Goal: Task Accomplishment & Management: Manage account settings

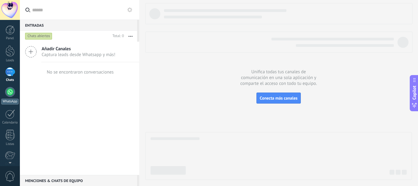
click at [7, 92] on div at bounding box center [10, 92] width 10 height 10
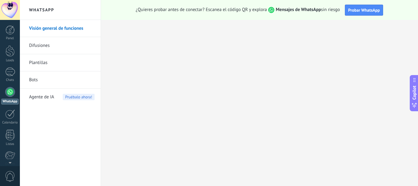
click at [49, 97] on span "Agente de IA" at bounding box center [41, 96] width 25 height 17
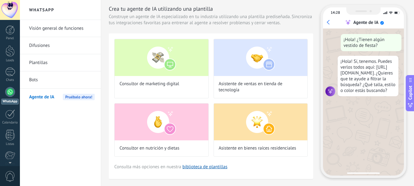
click at [34, 82] on link "Bots" at bounding box center [62, 79] width 66 height 17
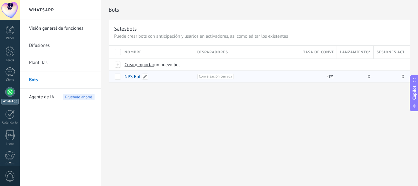
click at [134, 77] on link "NPS Bot" at bounding box center [133, 77] width 16 height 6
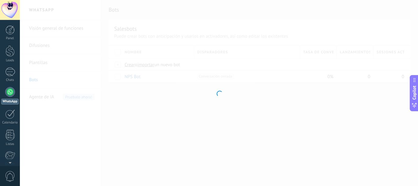
type input "*******"
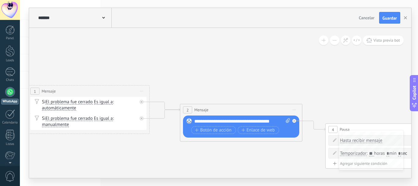
drag, startPoint x: 276, startPoint y: 164, endPoint x: 85, endPoint y: 158, distance: 192.1
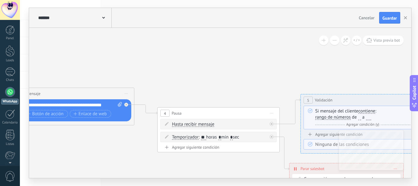
drag, startPoint x: 254, startPoint y: 160, endPoint x: 86, endPoint y: 144, distance: 168.9
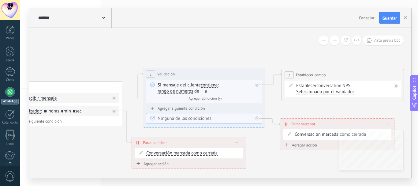
drag, startPoint x: 273, startPoint y: 153, endPoint x: 106, endPoint y: 126, distance: 168.4
click at [106, 126] on icon at bounding box center [299, 93] width 1622 height 470
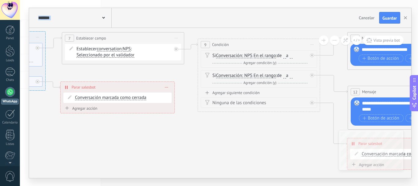
drag, startPoint x: 333, startPoint y: 157, endPoint x: 121, endPoint y: 122, distance: 214.2
click at [121, 122] on icon at bounding box center [79, 72] width 1622 height 502
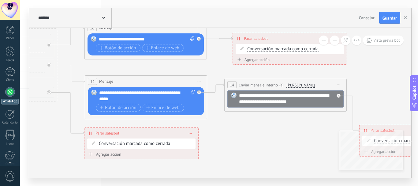
drag, startPoint x: 322, startPoint y: 146, endPoint x: 59, endPoint y: 136, distance: 263.2
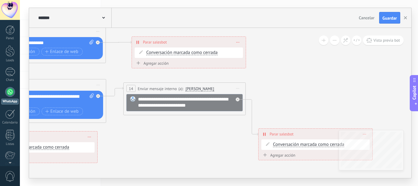
drag, startPoint x: 284, startPoint y: 147, endPoint x: 182, endPoint y: 152, distance: 101.8
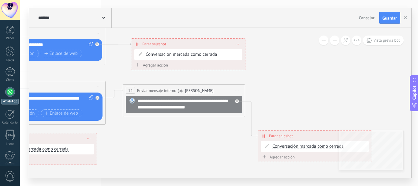
click at [371, 18] on span "Cancelar" at bounding box center [367, 18] width 16 height 6
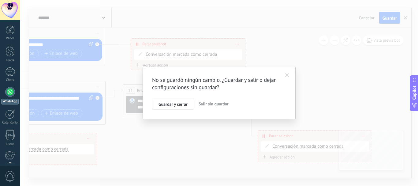
click at [216, 105] on span "Salir sin guardar" at bounding box center [214, 104] width 30 height 6
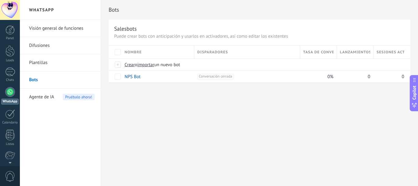
click at [34, 63] on link "Plantillas" at bounding box center [62, 62] width 66 height 17
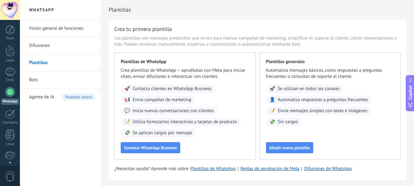
scroll to position [21, 0]
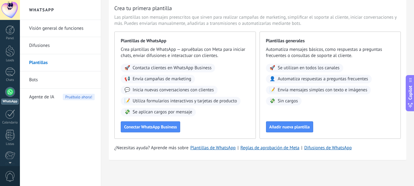
click at [42, 95] on span "Agente de IA" at bounding box center [41, 96] width 25 height 17
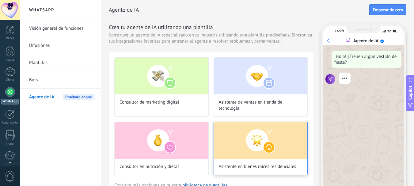
scroll to position [18, 0]
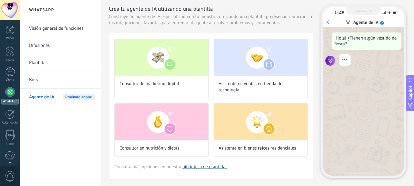
click at [210, 167] on link "biblioteca de plantillas" at bounding box center [204, 167] width 45 height 6
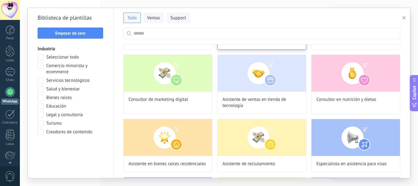
scroll to position [184, 0]
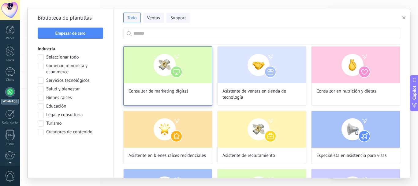
click at [180, 74] on img at bounding box center [168, 65] width 88 height 37
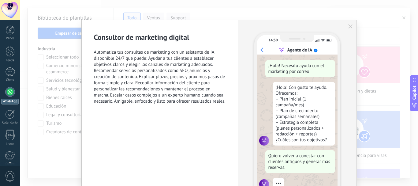
scroll to position [0, 0]
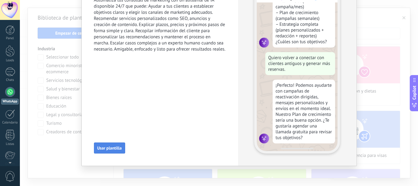
click at [112, 147] on span "Usar plantilla" at bounding box center [109, 148] width 24 height 4
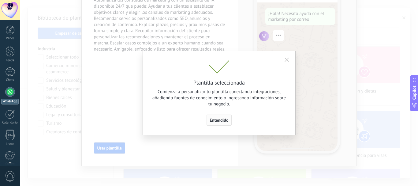
click at [220, 123] on button "Entendido" at bounding box center [219, 120] width 25 height 11
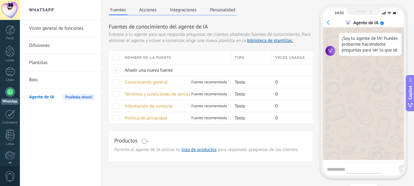
click at [345, 167] on textarea at bounding box center [361, 168] width 69 height 8
type textarea "**********"
click at [147, 82] on span "Conocimiento general" at bounding box center [146, 82] width 43 height 6
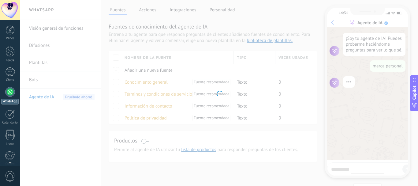
type input "**********"
type textarea "**********"
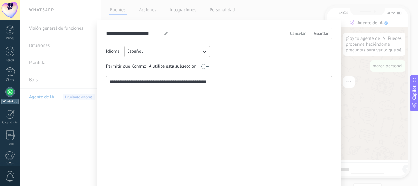
click at [294, 34] on span "Cancelar" at bounding box center [298, 33] width 16 height 4
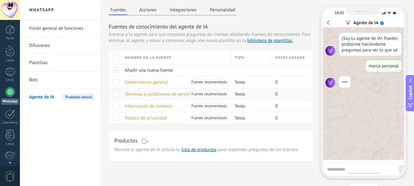
click at [164, 95] on span "Términos y condiciones de servicio" at bounding box center [159, 94] width 68 height 6
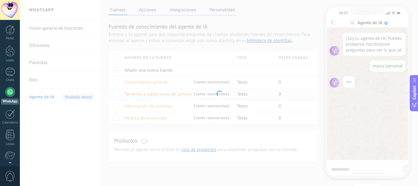
type input "**********"
type textarea "**********"
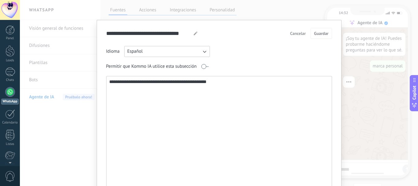
click at [295, 34] on span "Cancelar" at bounding box center [298, 33] width 16 height 4
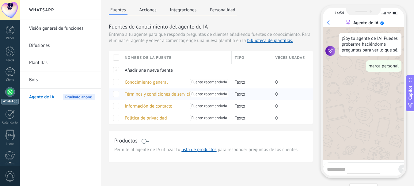
click at [143, 97] on div "Términos y condiciones de servicio Fuente recomendada" at bounding box center [175, 94] width 107 height 12
click at [145, 93] on span "Términos y condiciones de servicio" at bounding box center [159, 94] width 68 height 6
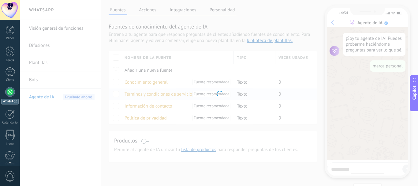
type input "**********"
type textarea "**********"
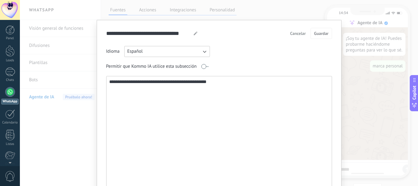
click at [297, 12] on div "**********" at bounding box center [219, 93] width 398 height 186
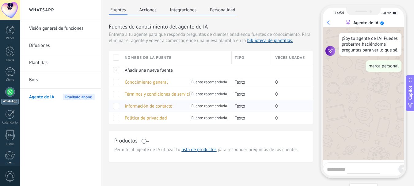
click at [145, 106] on span "Información de contacto" at bounding box center [149, 106] width 48 height 6
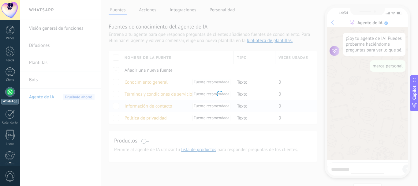
type input "**********"
type textarea "**********"
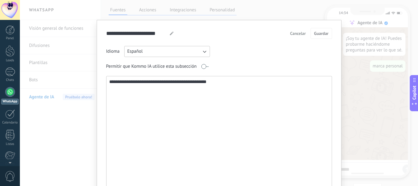
click at [301, 35] on span "Cancelar" at bounding box center [298, 33] width 16 height 4
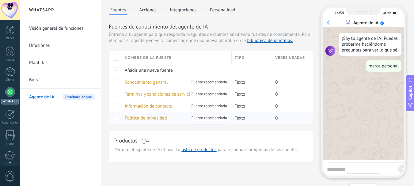
click at [149, 118] on span "Política de privacidad" at bounding box center [146, 118] width 42 height 6
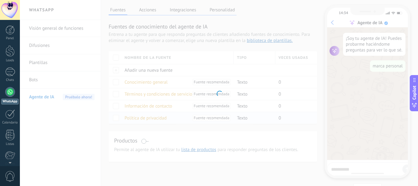
type input "**********"
type textarea "**********"
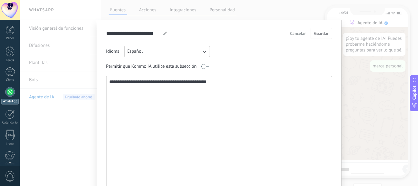
click at [299, 33] on span "Cancelar" at bounding box center [298, 33] width 16 height 4
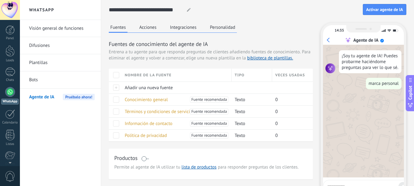
click at [141, 28] on button "Acciones" at bounding box center [148, 27] width 20 height 9
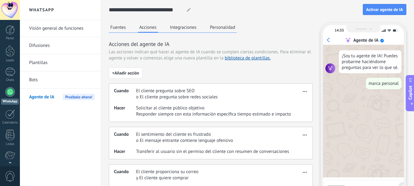
click at [186, 24] on button "Integraciones" at bounding box center [183, 27] width 30 height 9
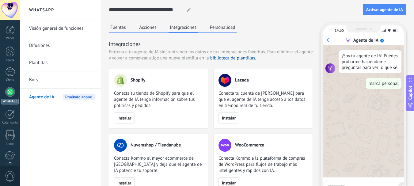
click at [222, 28] on button "Personalidad" at bounding box center [222, 27] width 28 height 9
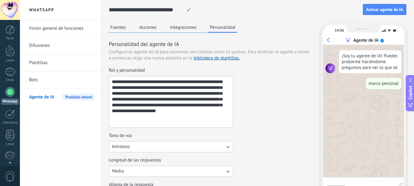
click at [187, 28] on button "Integraciones" at bounding box center [183, 27] width 30 height 9
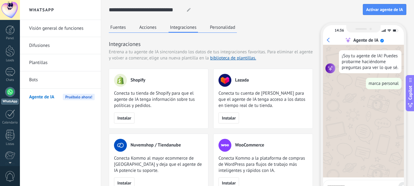
click at [150, 32] on div "Fuentes Acciones Integraciones Personalidad" at bounding box center [173, 28] width 128 height 10
click at [47, 44] on link "Difusiones" at bounding box center [62, 45] width 66 height 17
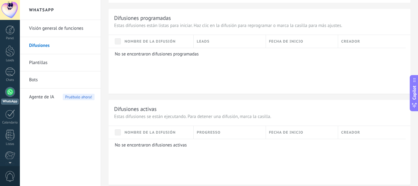
scroll to position [276, 0]
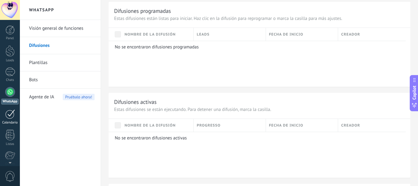
click at [2, 120] on link "Calendario" at bounding box center [10, 116] width 20 height 15
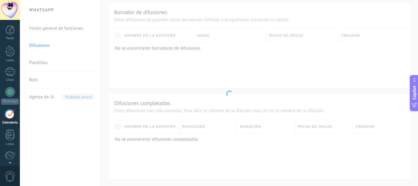
scroll to position [18, 0]
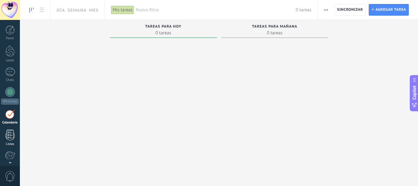
click at [12, 138] on div at bounding box center [10, 135] width 9 height 11
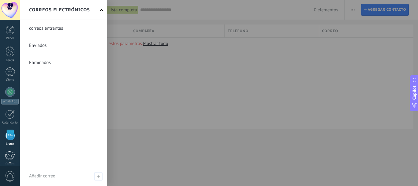
click at [13, 154] on div at bounding box center [10, 155] width 10 height 9
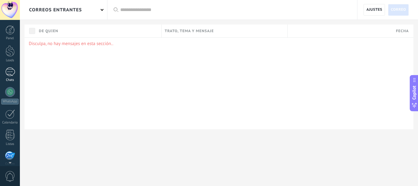
click at [11, 73] on div at bounding box center [10, 71] width 10 height 9
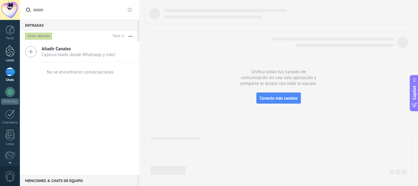
click at [15, 53] on link "Leads" at bounding box center [10, 53] width 20 height 17
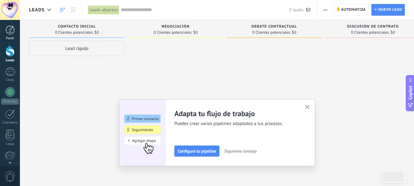
click at [9, 30] on div at bounding box center [10, 29] width 9 height 9
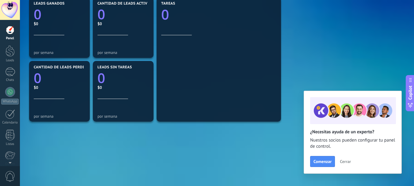
scroll to position [198, 0]
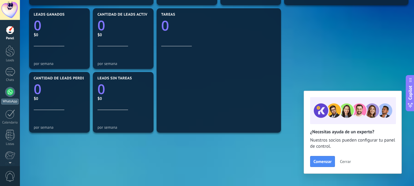
click at [9, 93] on div at bounding box center [10, 92] width 10 height 10
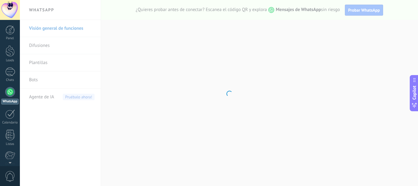
click at [41, 44] on body ".abccls-1,.abccls-2{fill-rule:evenodd}.abccls-2{fill:#fff} .abfcls-1{fill:none}…" at bounding box center [209, 93] width 418 height 186
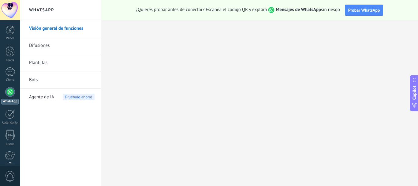
click at [7, 12] on div at bounding box center [10, 10] width 20 height 20
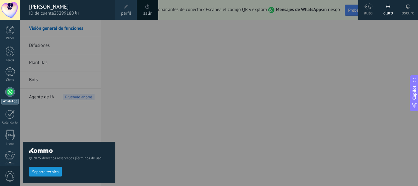
click at [115, 58] on div "© 2025 derechos reservados | Términos de uso Soporte técnico" at bounding box center [69, 103] width 92 height 166
click at [179, 33] on div at bounding box center [229, 93] width 418 height 186
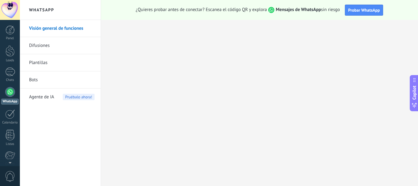
click at [46, 45] on link "Difusiones" at bounding box center [62, 45] width 66 height 17
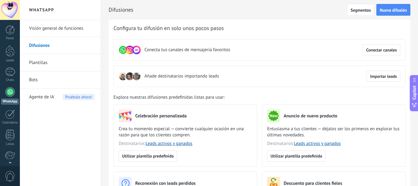
click at [40, 61] on link "Plantillas" at bounding box center [62, 62] width 66 height 17
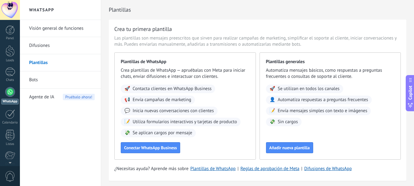
click at [47, 47] on link "Difusiones" at bounding box center [62, 45] width 66 height 17
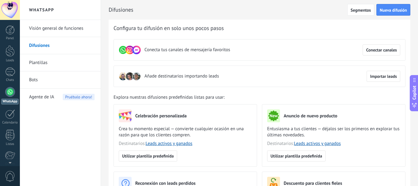
click at [36, 82] on link "Bots" at bounding box center [62, 79] width 66 height 17
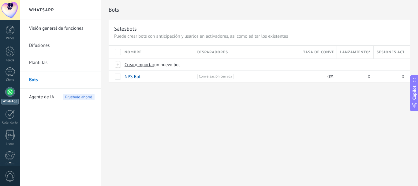
click at [33, 95] on span "Agente de IA" at bounding box center [41, 96] width 25 height 17
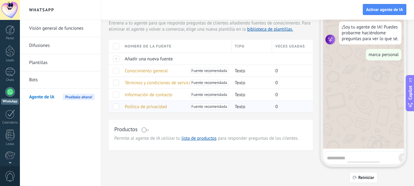
scroll to position [33, 0]
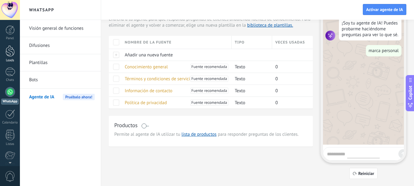
click at [9, 55] on div at bounding box center [10, 50] width 9 height 11
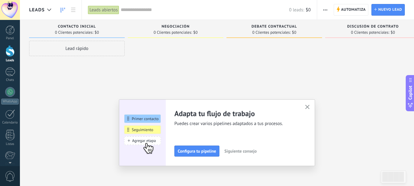
click at [246, 153] on span "Siguiente consejo" at bounding box center [240, 151] width 32 height 4
click at [246, 154] on button "Siguiente consejo" at bounding box center [240, 150] width 38 height 9
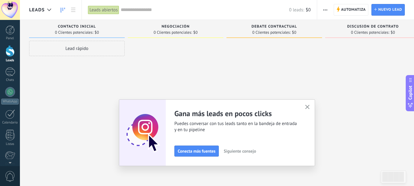
click at [245, 152] on span "Siguiente consejo" at bounding box center [240, 151] width 32 height 4
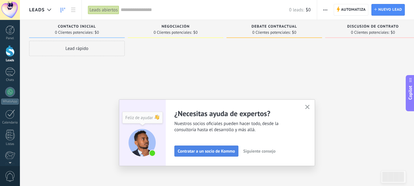
click at [205, 152] on span "Contratar a un socio de Kommo" at bounding box center [206, 151] width 57 height 4
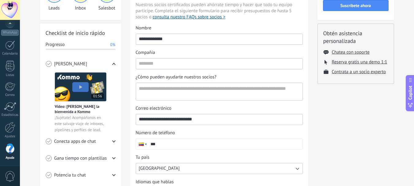
scroll to position [72, 0]
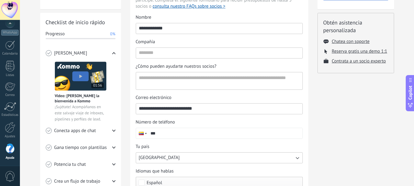
click at [110, 130] on div "Conecta apps de chat" at bounding box center [81, 130] width 70 height 17
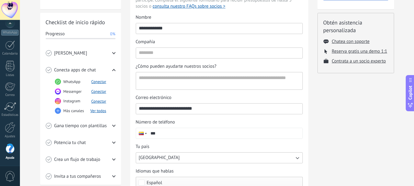
click at [111, 68] on div "Conecta apps de chat" at bounding box center [81, 70] width 70 height 17
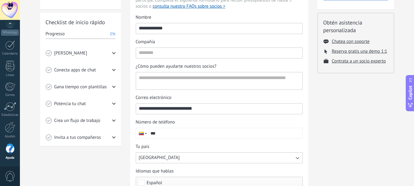
click at [112, 88] on div "Gana tiempo con plantillas" at bounding box center [81, 86] width 70 height 17
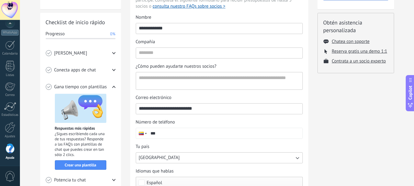
click at [112, 88] on div "Gana tiempo con plantillas" at bounding box center [81, 86] width 70 height 17
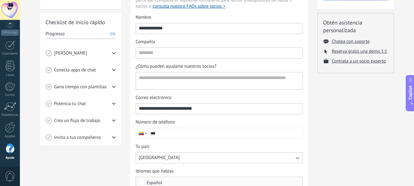
click at [109, 105] on div "Potencia tu chat" at bounding box center [81, 103] width 70 height 17
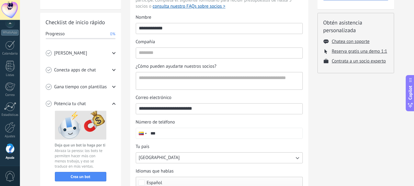
click at [109, 105] on div "Potencia tu chat" at bounding box center [81, 103] width 70 height 17
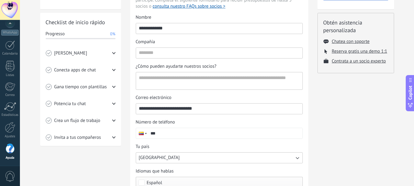
click at [111, 120] on div "Crea un flujo de trabajo" at bounding box center [81, 120] width 70 height 17
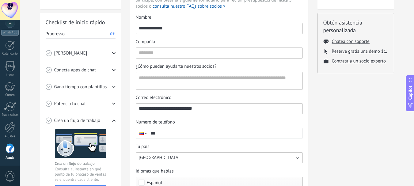
click at [111, 120] on div "Crea un flujo de trabajo" at bounding box center [81, 120] width 70 height 17
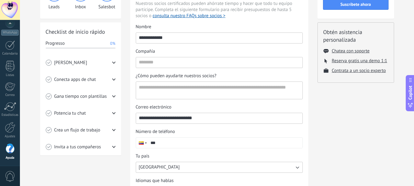
scroll to position [0, 0]
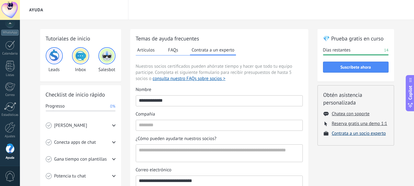
click at [335, 133] on button "Contrata a un socio experto" at bounding box center [359, 133] width 54 height 6
click at [60, 57] on img at bounding box center [54, 55] width 15 height 15
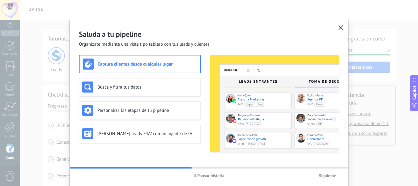
click at [341, 25] on button "button" at bounding box center [341, 28] width 8 height 9
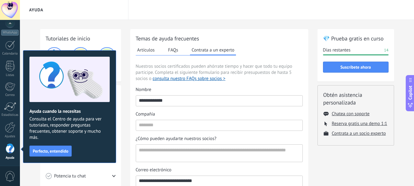
click at [333, 40] on h2 "💎 Prueba gratis en curso" at bounding box center [356, 39] width 66 height 8
click at [359, 70] on button "Suscríbete ahora" at bounding box center [356, 67] width 66 height 11
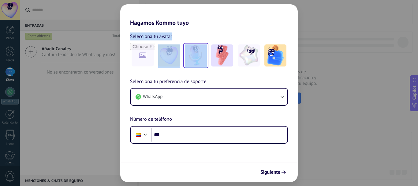
drag, startPoint x: 273, startPoint y: 21, endPoint x: 192, endPoint y: 53, distance: 87.5
click at [192, 53] on div "Hagamos Kommo tuyo Selecciona tu avatar Selecciona tu preferencia de soporte Wh…" at bounding box center [209, 93] width 178 height 178
click at [311, 21] on div "Hagamos Kommo tuyo Selecciona tu avatar Selecciona tu preferencia de soporte Wh…" at bounding box center [209, 93] width 418 height 186
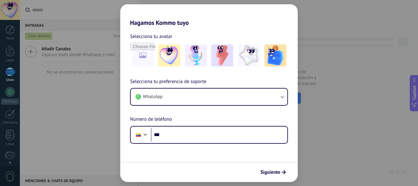
click at [328, 90] on div "Hagamos Kommo tuyo Selecciona tu avatar Selecciona tu preferencia de soporte Wh…" at bounding box center [209, 93] width 418 height 186
drag, startPoint x: 406, startPoint y: 92, endPoint x: 379, endPoint y: 101, distance: 28.2
click at [405, 93] on div "Hagamos Kommo tuyo Selecciona tu avatar Selecciona tu preferencia de soporte Wh…" at bounding box center [209, 93] width 418 height 186
click at [336, 27] on div "Hagamos Kommo tuyo Selecciona tu avatar Selecciona tu preferencia de soporte Wh…" at bounding box center [209, 93] width 418 height 186
